Goal: Information Seeking & Learning: Find specific fact

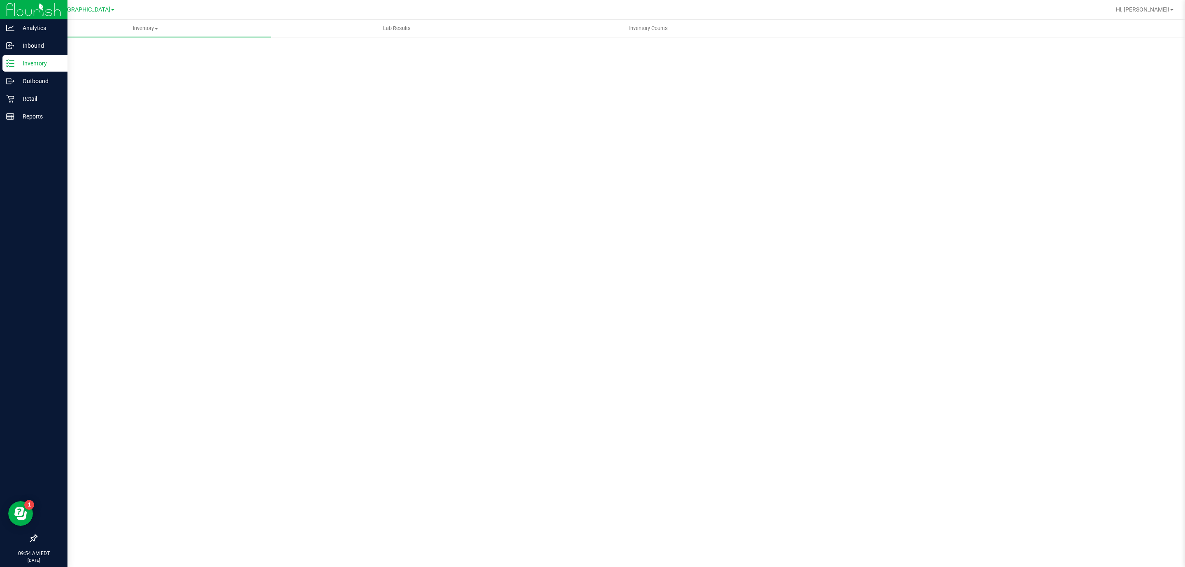
click at [37, 65] on p "Inventory" at bounding box center [38, 63] width 49 height 10
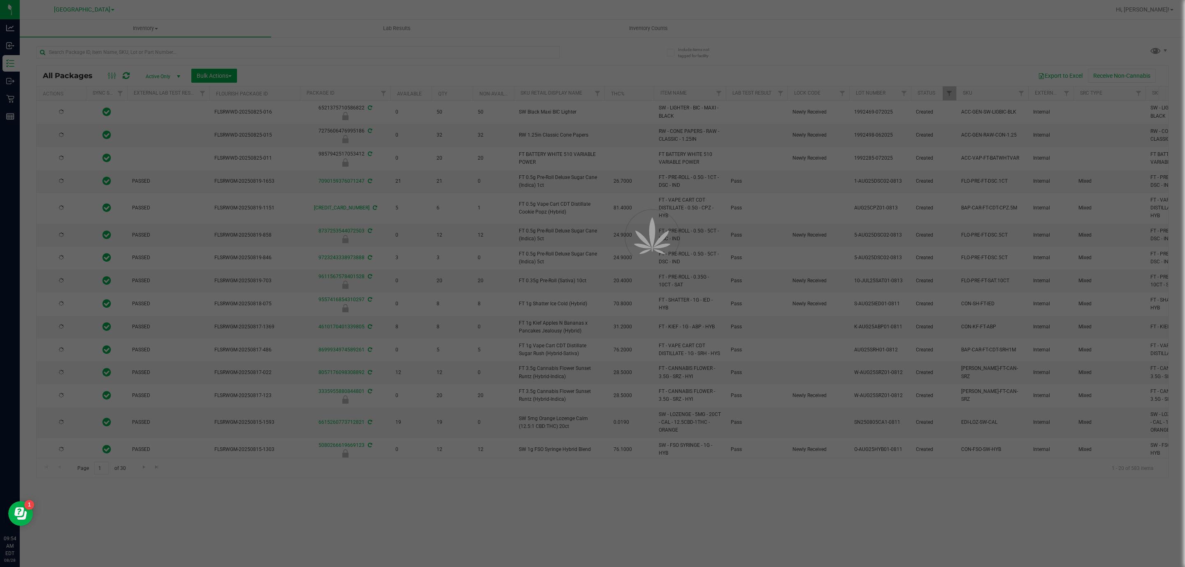
click at [145, 49] on div at bounding box center [592, 283] width 1185 height 567
click at [126, 63] on div at bounding box center [592, 283] width 1185 height 567
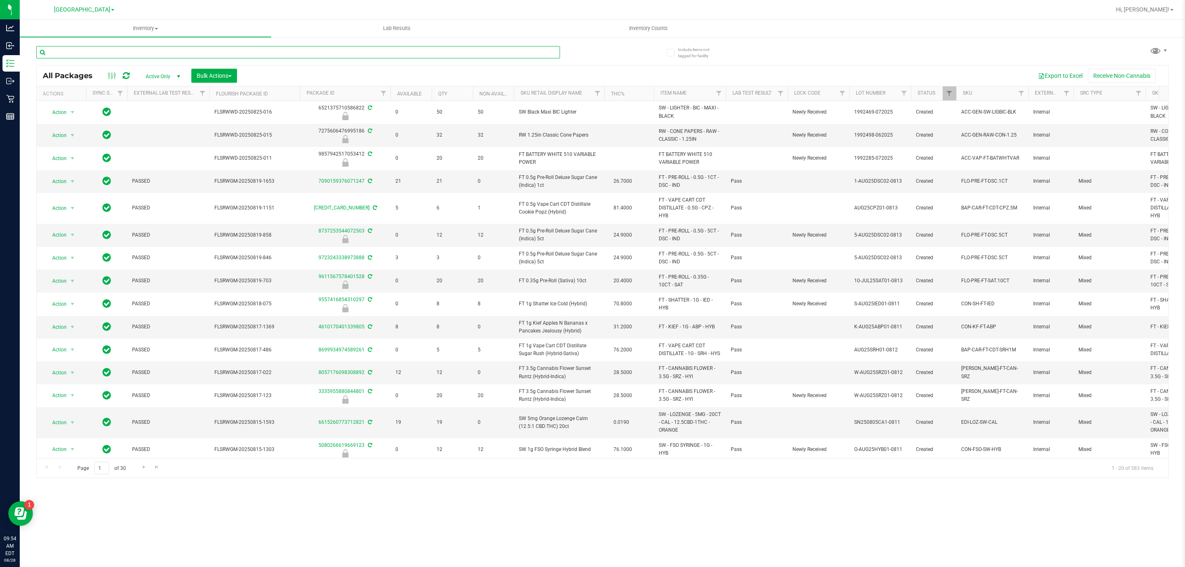
click at [110, 52] on input "text" at bounding box center [298, 52] width 524 height 12
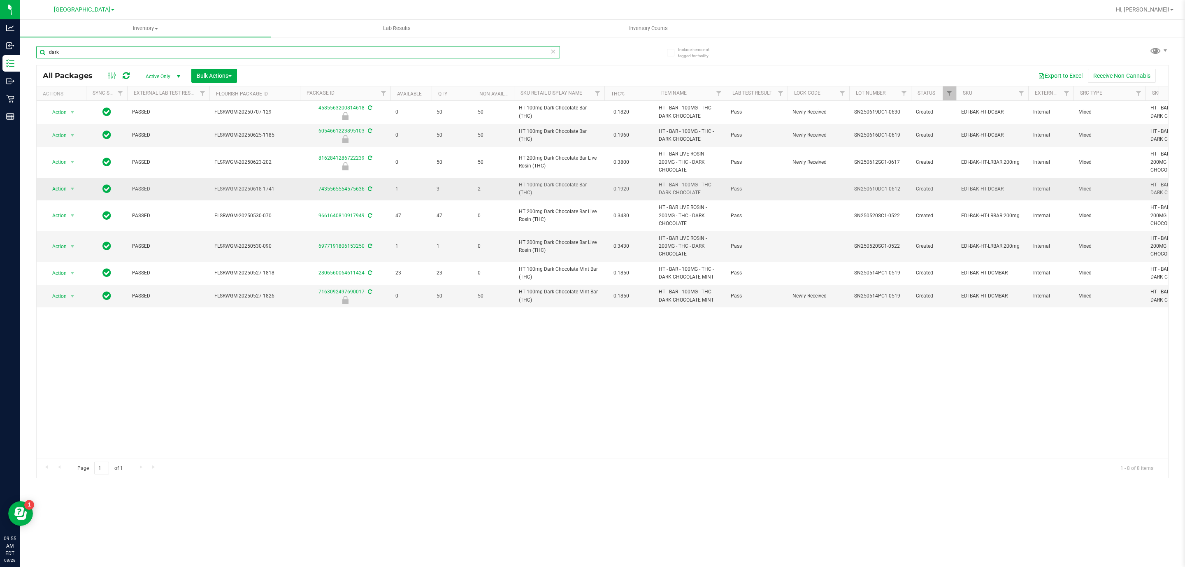
type input "dark"
click at [558, 185] on span "HT 100mg Dark Chocolate Bar (THC)" at bounding box center [559, 189] width 81 height 16
click at [558, 184] on span "HT 100mg Dark Chocolate Bar (THC)" at bounding box center [559, 189] width 81 height 16
copy td "HT 100mg Dark Chocolate Bar (THC)"
